Goal: Find specific page/section: Find specific page/section

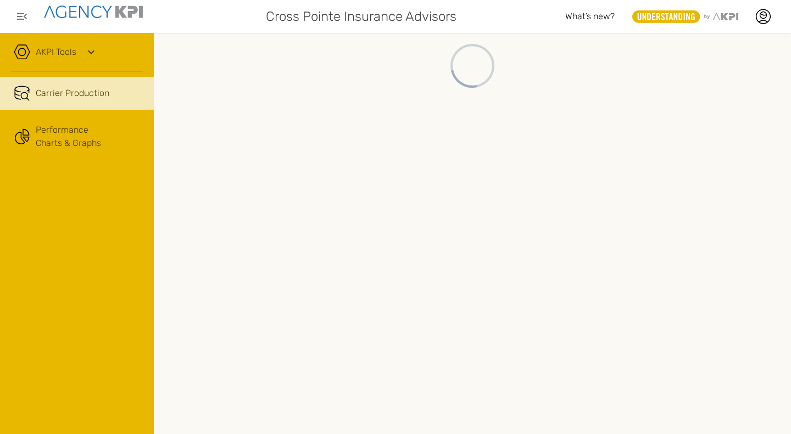
click at [472, 311] on div at bounding box center [472, 233] width 637 height 401
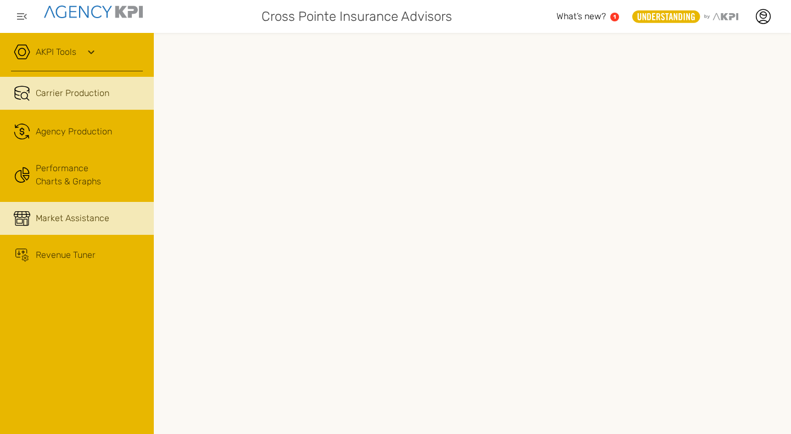
click at [64, 222] on span "Market Assistance" at bounding box center [73, 218] width 74 height 13
